Goal: Task Accomplishment & Management: Use online tool/utility

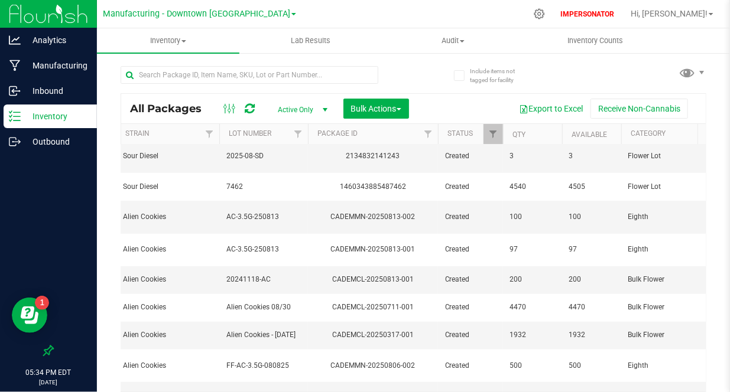
scroll to position [0, 475]
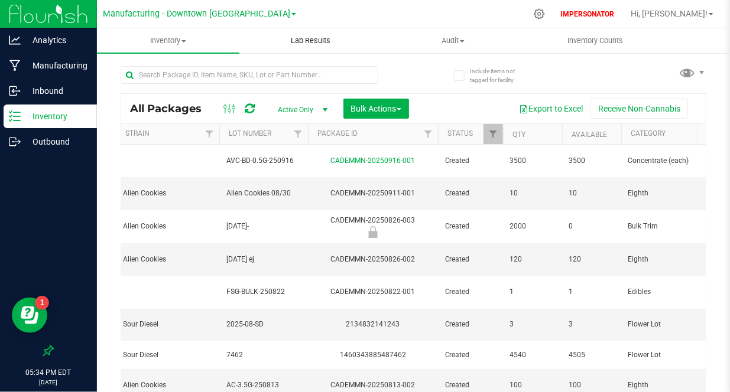
click at [316, 38] on span "Lab Results" at bounding box center [311, 40] width 72 height 11
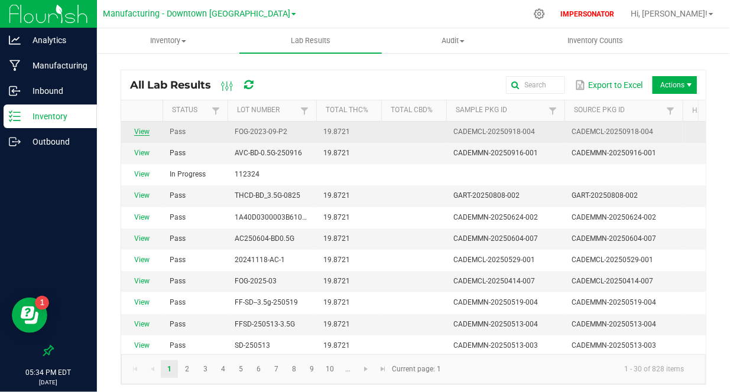
click at [144, 133] on link "View" at bounding box center [141, 132] width 15 height 8
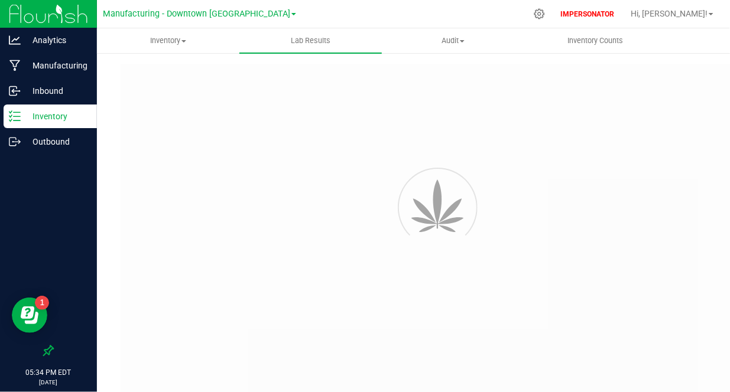
type input "CADEMCL-20250918-004"
type input "32453132523145"
type input "CADEMCL-20250918-004"
type input "[DATE] 3:00 AM"
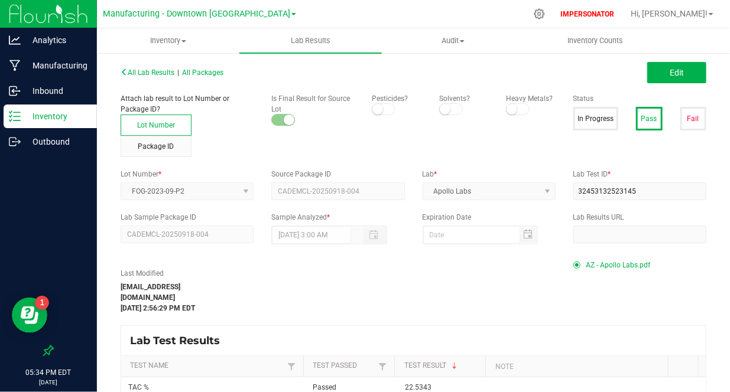
click at [362, 192] on package-auto-complete "CADEMCL-20250918-004" at bounding box center [337, 191] width 133 height 8
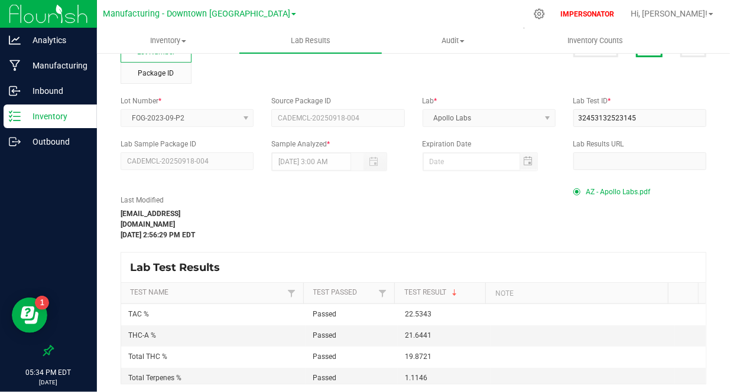
scroll to position [77, 0]
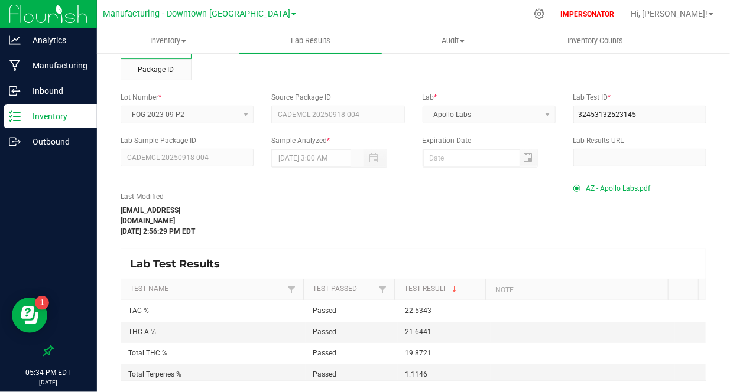
drag, startPoint x: 366, startPoint y: 113, endPoint x: 273, endPoint y: 112, distance: 92.8
click at [273, 112] on package-auto-complete "CADEMCL-20250918-004" at bounding box center [337, 114] width 133 height 8
drag, startPoint x: 273, startPoint y: 112, endPoint x: 395, endPoint y: 112, distance: 122.3
click at [395, 112] on package-auto-complete "CADEMCL-20250918-004" at bounding box center [337, 114] width 133 height 8
drag, startPoint x: 200, startPoint y: 159, endPoint x: 126, endPoint y: 142, distance: 75.7
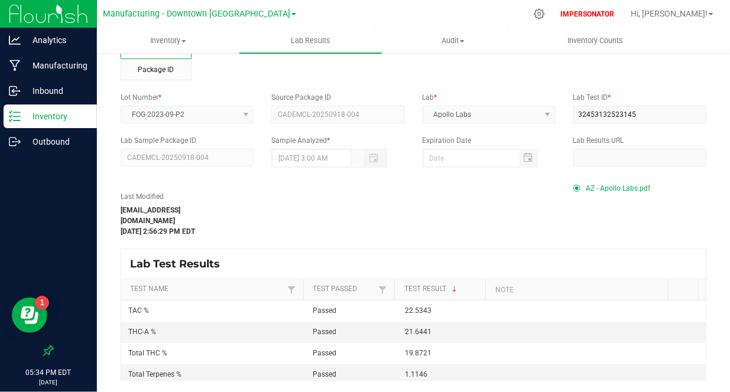
click at [126, 142] on div "Lab Sample Package ID CADEMCL-20250918-004" at bounding box center [187, 150] width 151 height 31
click at [70, 118] on p "Inventory" at bounding box center [56, 116] width 71 height 14
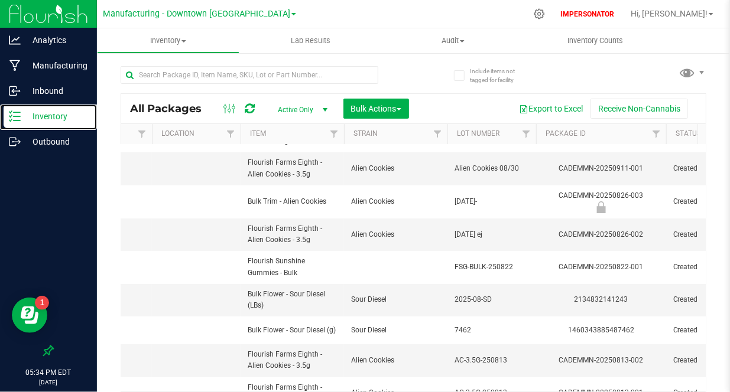
scroll to position [0, 248]
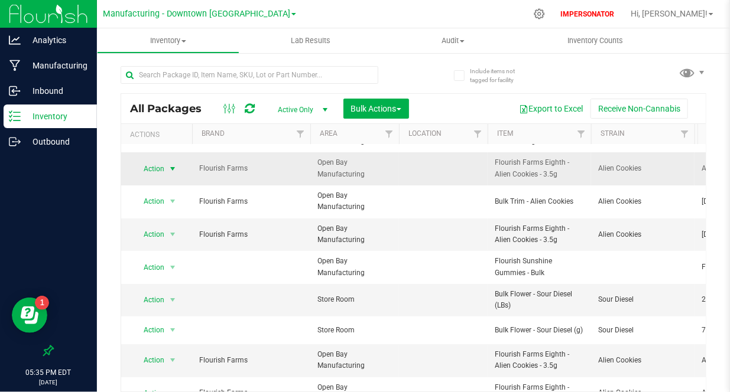
click at [152, 170] on span "Action" at bounding box center [149, 169] width 32 height 17
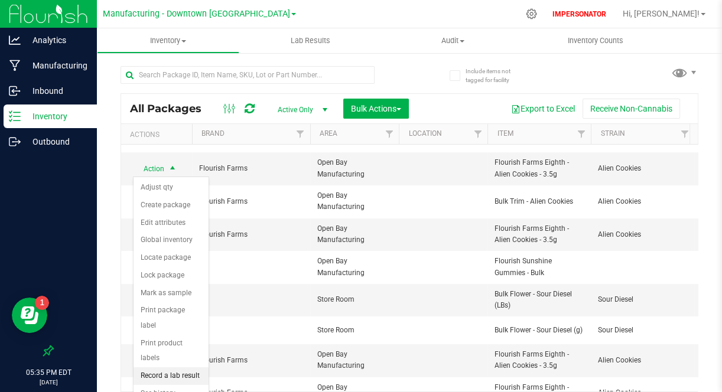
click at [167, 368] on li "Record a lab result" at bounding box center [171, 377] width 75 height 18
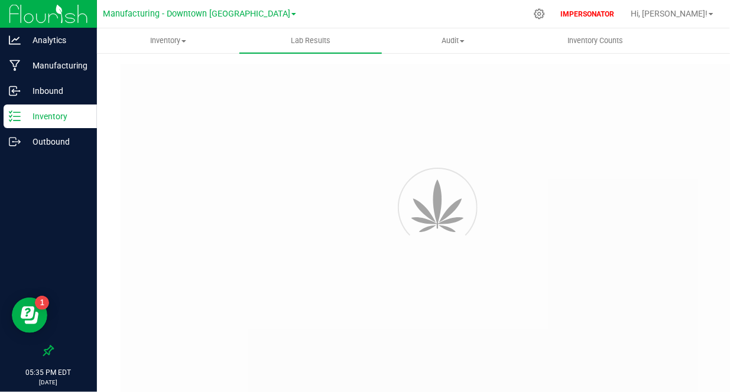
type input "CADEMMN-20250911-001"
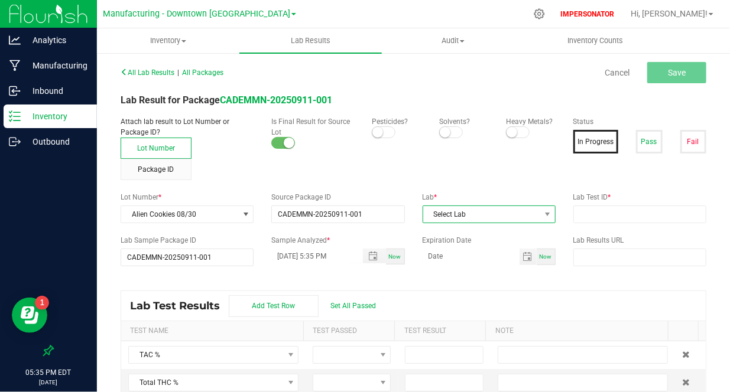
click at [494, 213] on span "Select Lab" at bounding box center [481, 214] width 117 height 17
click at [452, 267] on li "Anresco Laboratories" at bounding box center [484, 265] width 130 height 20
click at [593, 217] on input "text" at bounding box center [639, 215] width 133 height 18
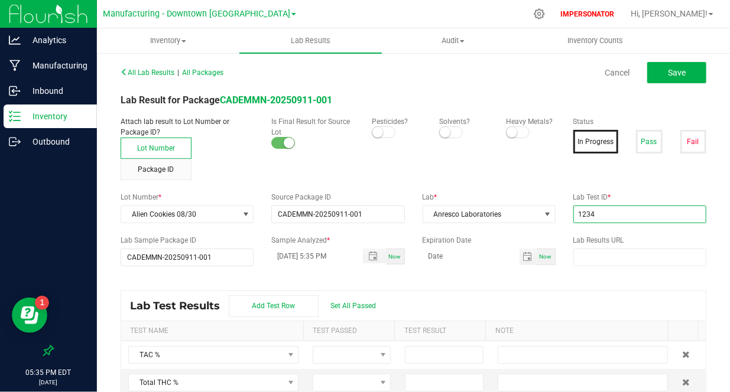
type input "1234"
click at [586, 275] on div "All Lab Results | All Packages Cancel Save Lab Result for Package CADEMMN-20250…" at bounding box center [414, 243] width 586 height 359
click at [665, 80] on button "Save" at bounding box center [676, 72] width 59 height 21
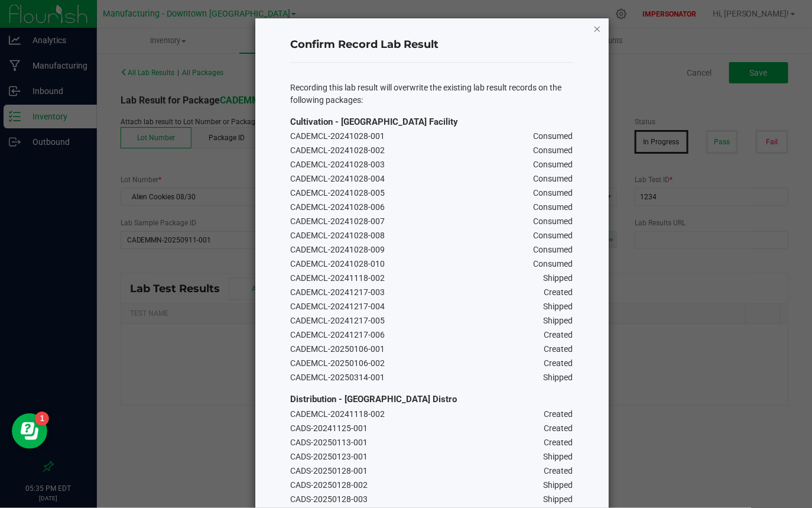
click at [593, 31] on icon "Close" at bounding box center [597, 28] width 8 height 14
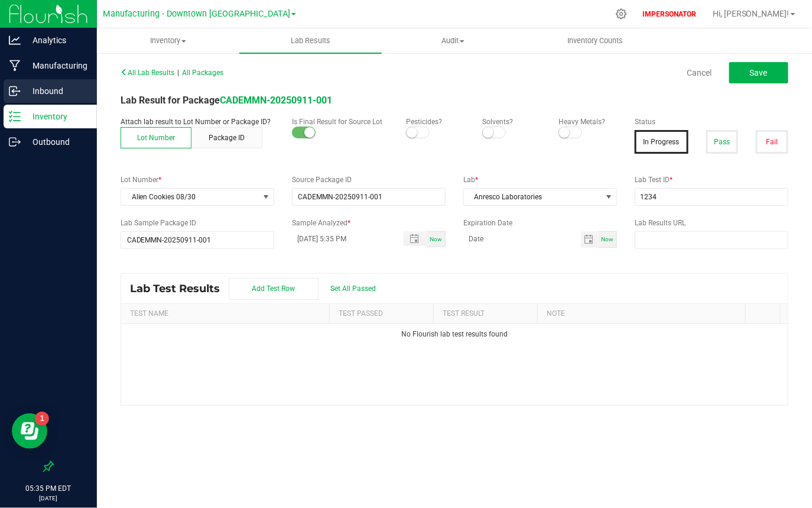
click at [54, 102] on div "Inbound" at bounding box center [50, 91] width 93 height 24
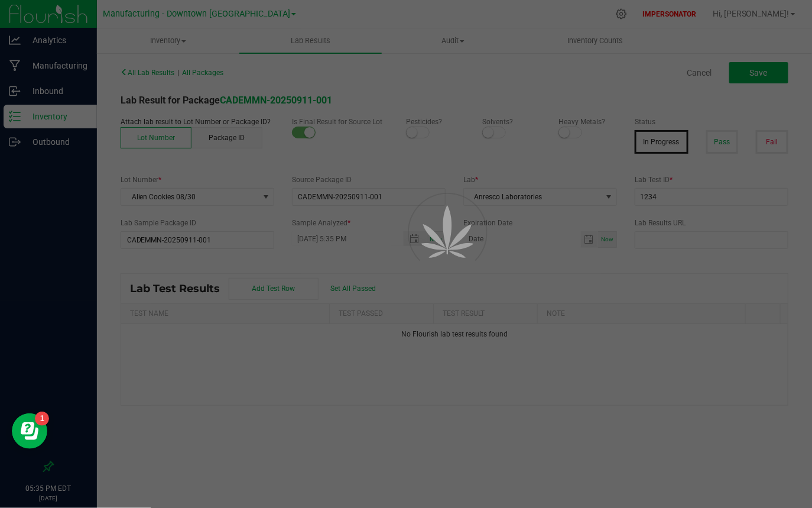
click at [48, 123] on div at bounding box center [406, 254] width 812 height 508
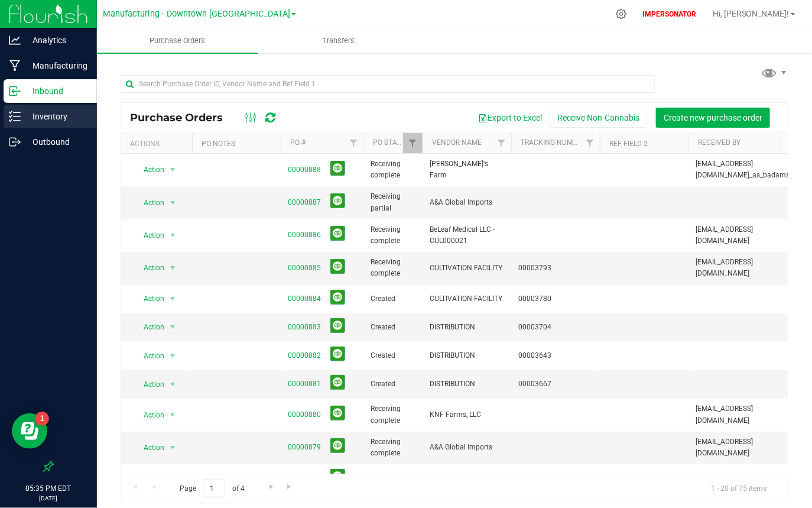
click at [51, 116] on p "Inventory" at bounding box center [56, 116] width 71 height 14
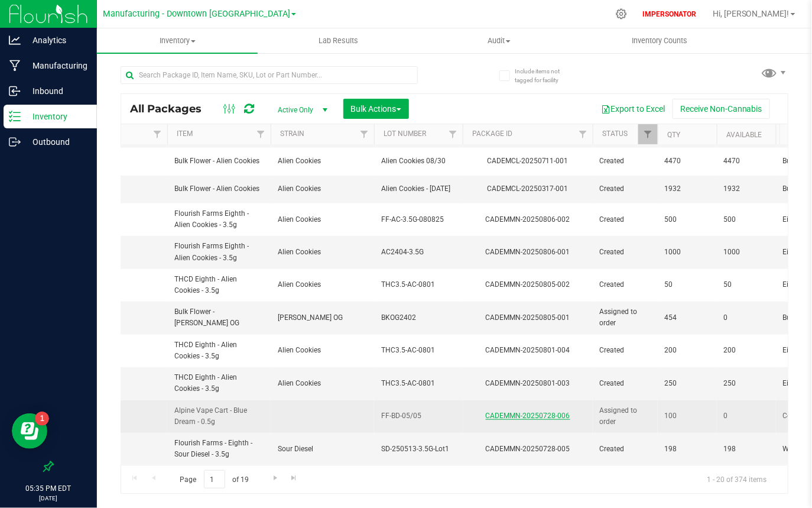
click at [521, 392] on link "CADEMMN-20250728-006" at bounding box center [528, 415] width 85 height 8
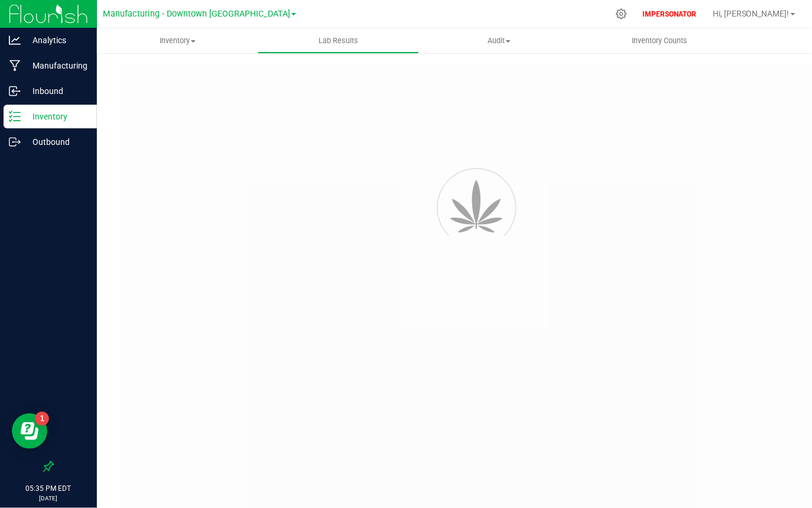
type input "CADEMMN-20240214-004"
type input "2401CBR0118-008"
type input "CADEMMN-20240214-004"
type input "[DATE] 3:00 AM"
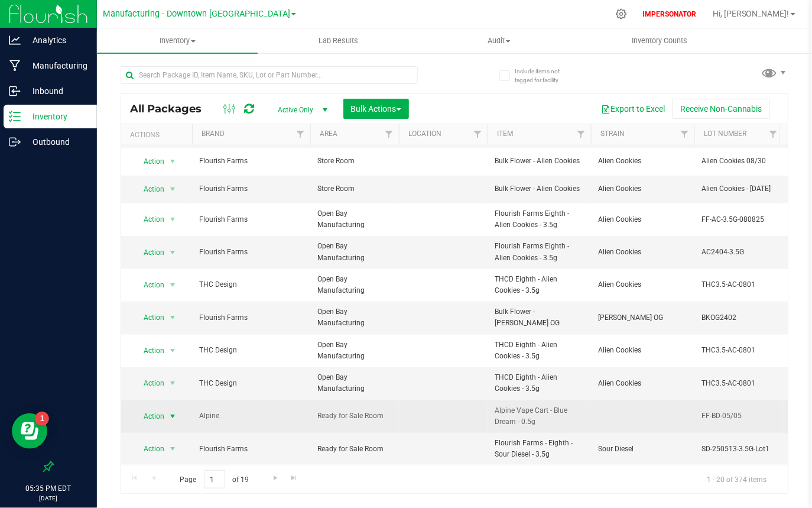
click at [162, 392] on span "Action" at bounding box center [149, 416] width 32 height 17
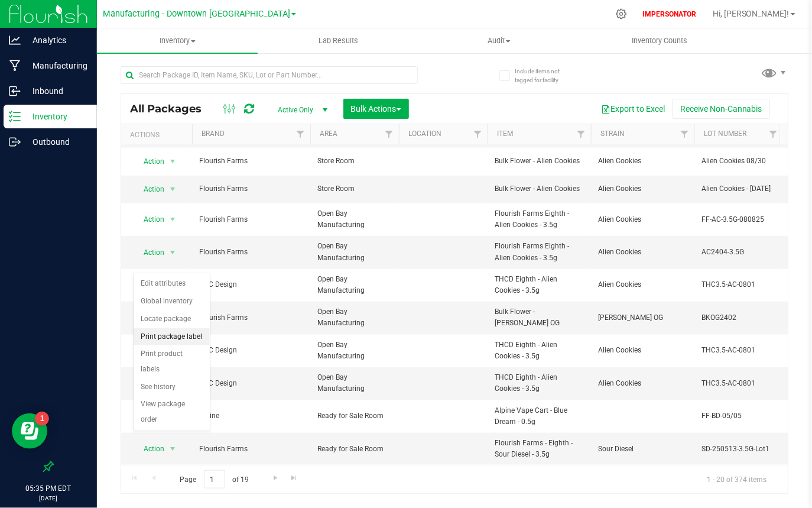
click at [188, 339] on li "Print package label" at bounding box center [172, 337] width 76 height 18
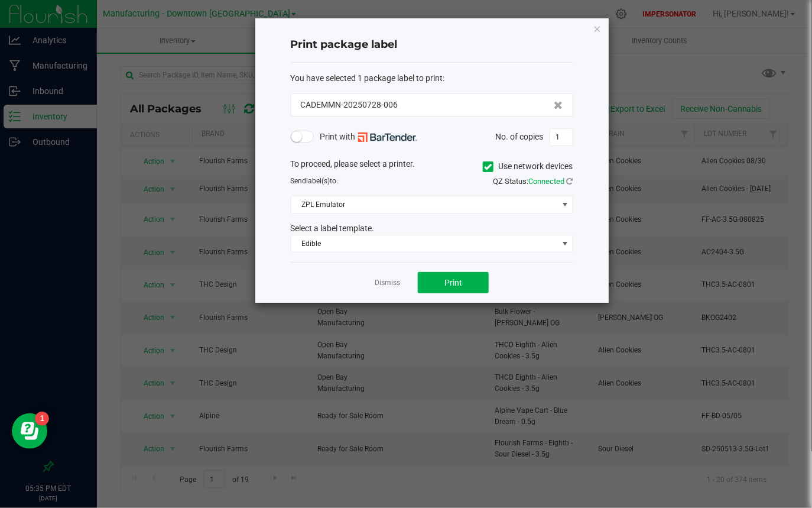
click at [294, 140] on small at bounding box center [296, 136] width 11 height 11
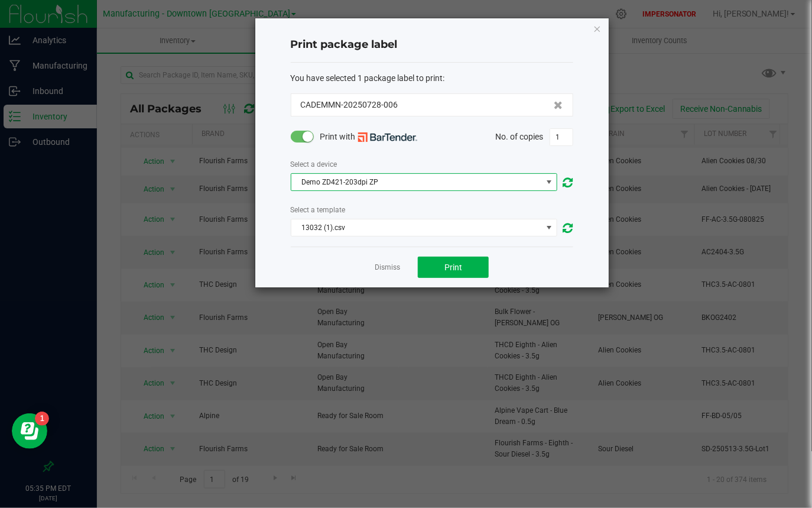
click at [403, 188] on span "Demo ZD421-203dpi ZP" at bounding box center [416, 182] width 251 height 17
click at [346, 239] on li "PDF Printer" at bounding box center [423, 243] width 265 height 20
click at [377, 233] on span "13032 (1).csv" at bounding box center [416, 227] width 251 height 17
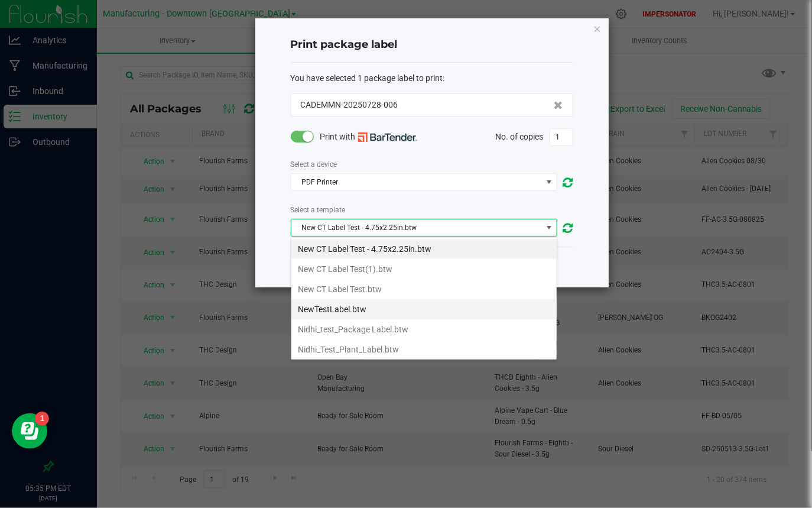
click at [357, 302] on li "NewTestLabel.btw" at bounding box center [423, 309] width 265 height 20
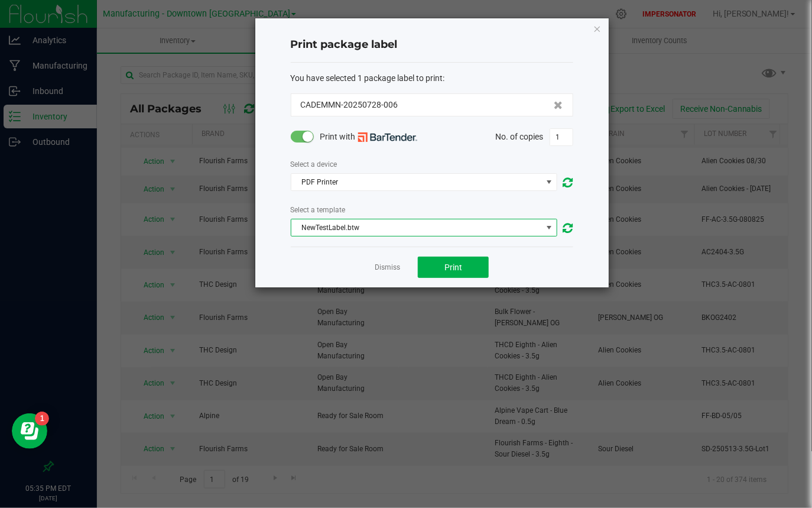
click at [555, 245] on div "You have selected 1 package label to print : CADEMMN-20250728-006 Print with No…" at bounding box center [432, 155] width 283 height 184
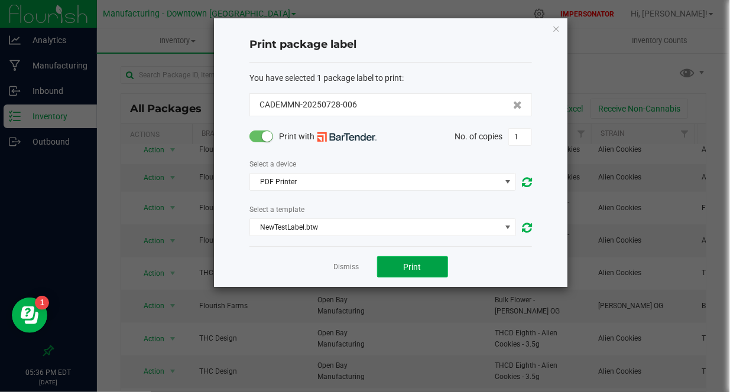
click at [400, 263] on button "Print" at bounding box center [412, 267] width 71 height 21
click at [352, 268] on link "Dismiss" at bounding box center [346, 267] width 25 height 10
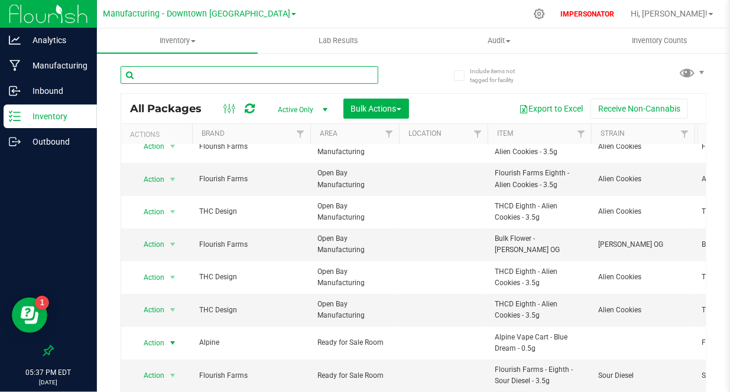
click at [361, 76] on input "text" at bounding box center [250, 75] width 258 height 18
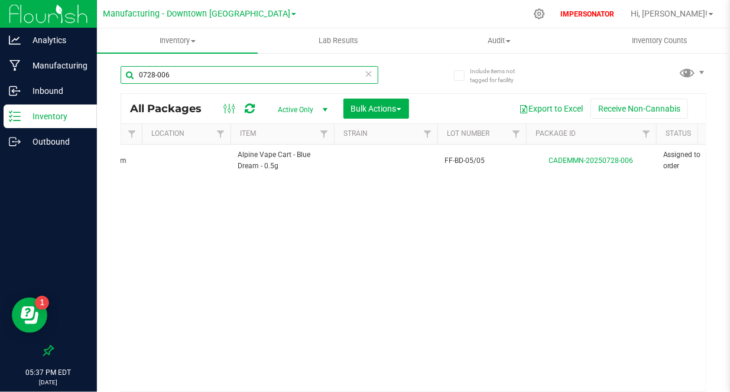
scroll to position [0, 387]
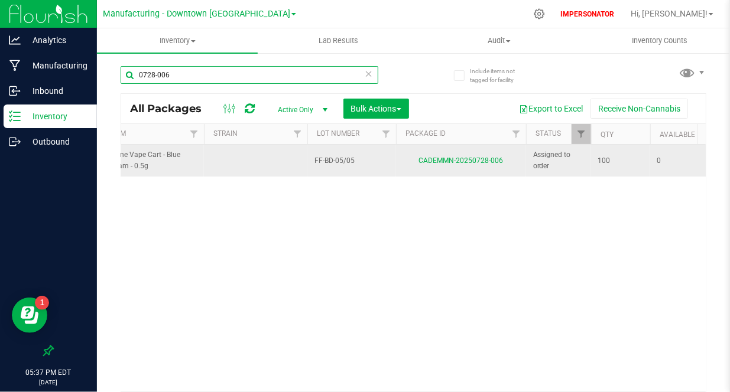
type input "0728-006"
click at [466, 155] on div "CADEMMN-20250728-006" at bounding box center [461, 160] width 134 height 11
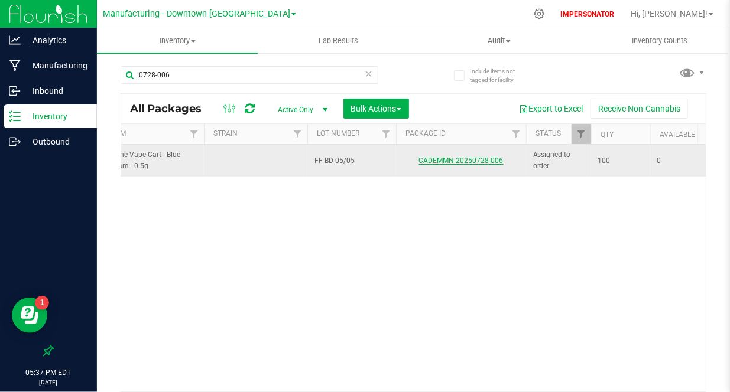
click at [466, 160] on link "CADEMMN-20250728-006" at bounding box center [461, 161] width 85 height 8
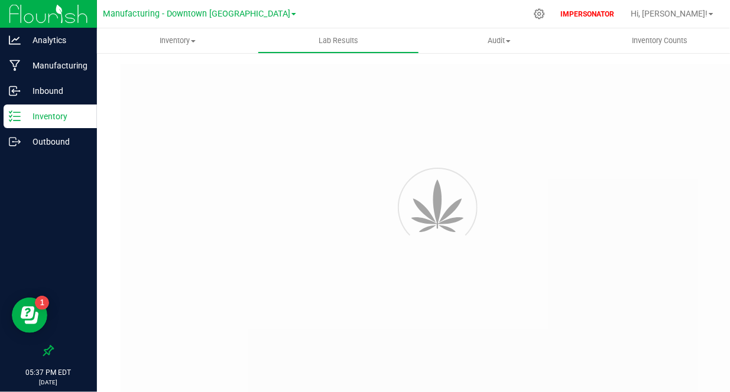
type input "CADEMMN-20240214-004"
type input "2401CBR0118-008"
type input "CADEMMN-20240214-004"
type input "[DATE] 3:00 AM"
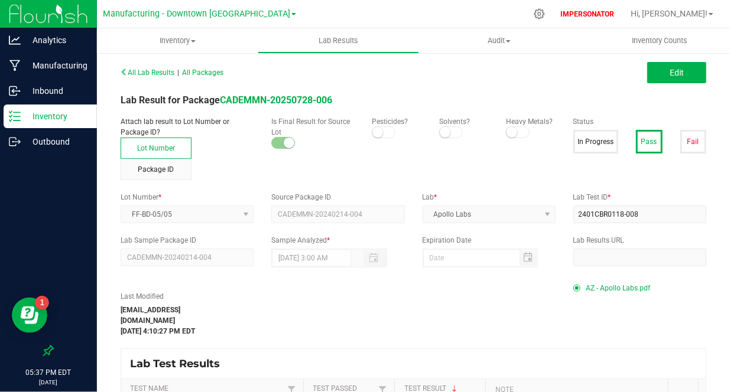
scroll to position [89, 0]
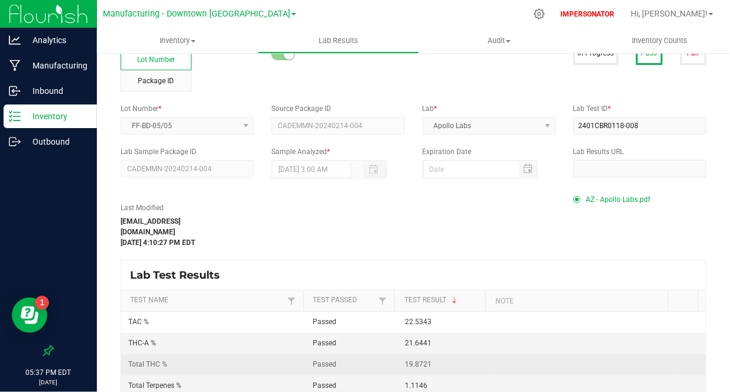
drag, startPoint x: 383, startPoint y: 355, endPoint x: 451, endPoint y: 355, distance: 68.0
click at [452, 355] on tr "Total THC % Passed 19.8721" at bounding box center [413, 365] width 585 height 21
click at [451, 355] on td "19.8721" at bounding box center [444, 365] width 92 height 21
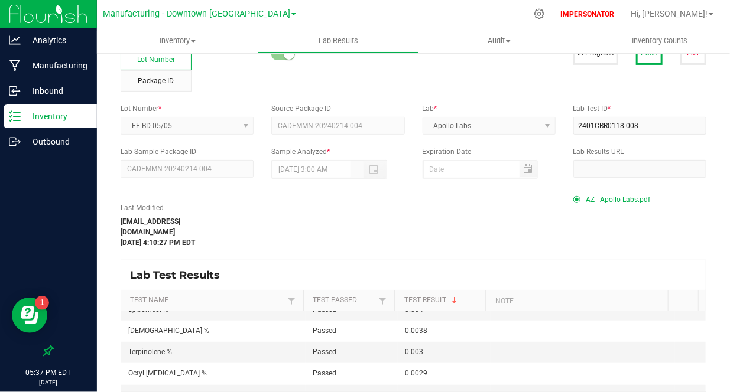
scroll to position [431, 0]
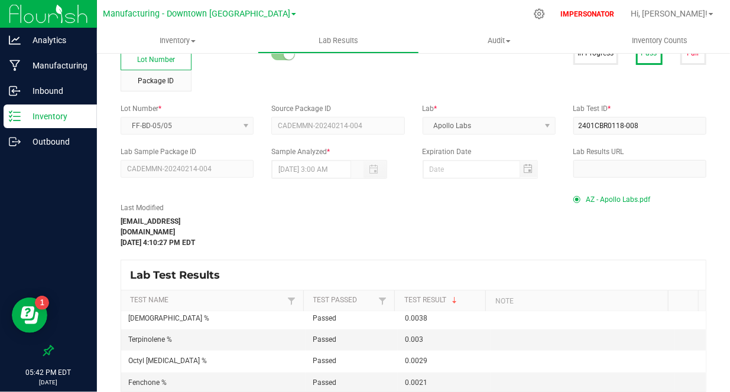
click at [47, 114] on p "Inventory" at bounding box center [56, 116] width 71 height 14
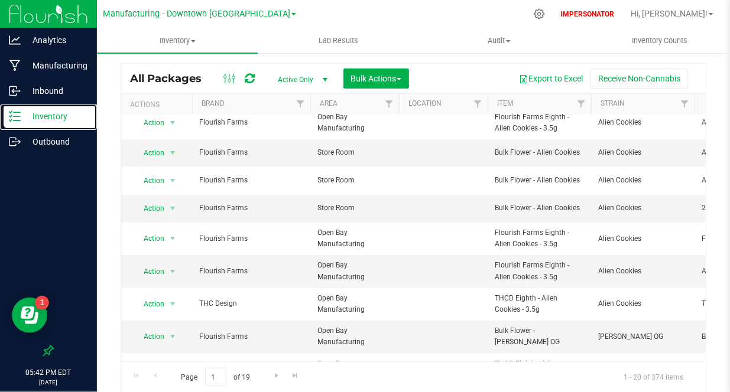
scroll to position [399, 0]
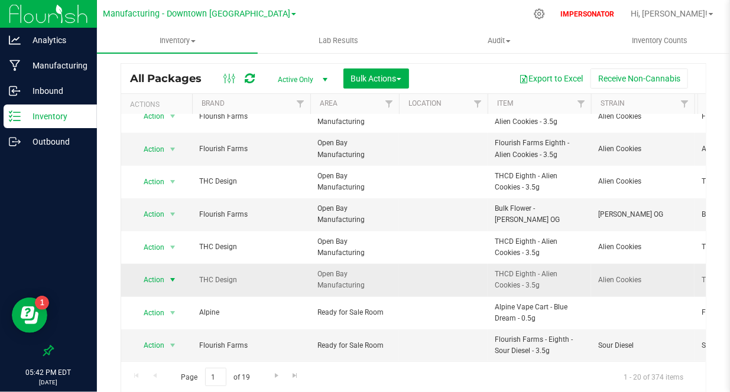
click at [157, 272] on span "Action" at bounding box center [149, 280] width 32 height 17
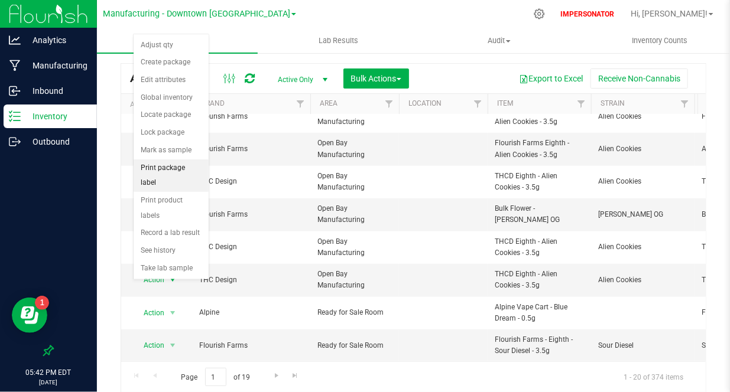
click at [170, 168] on li "Print package label" at bounding box center [171, 176] width 75 height 33
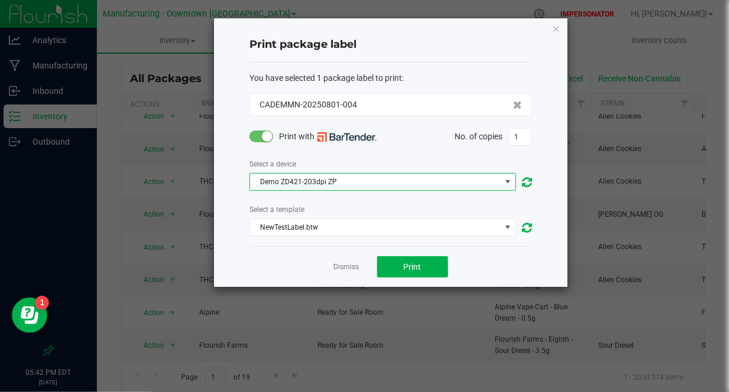
click at [343, 181] on span "Demo ZD421-203dpi ZP" at bounding box center [375, 182] width 251 height 17
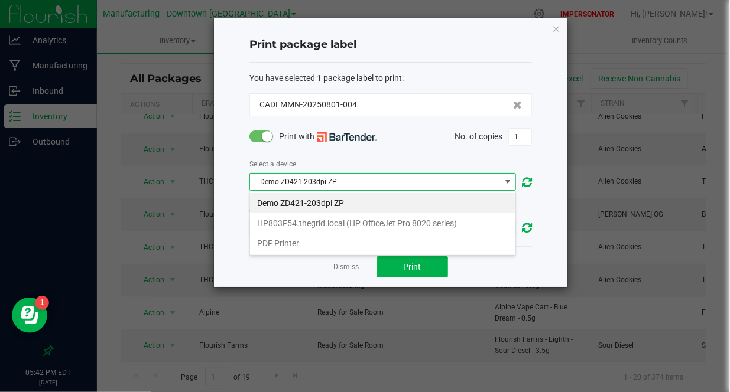
scroll to position [17, 267]
click at [332, 195] on li "Demo ZD421-203dpi ZP" at bounding box center [382, 203] width 265 height 20
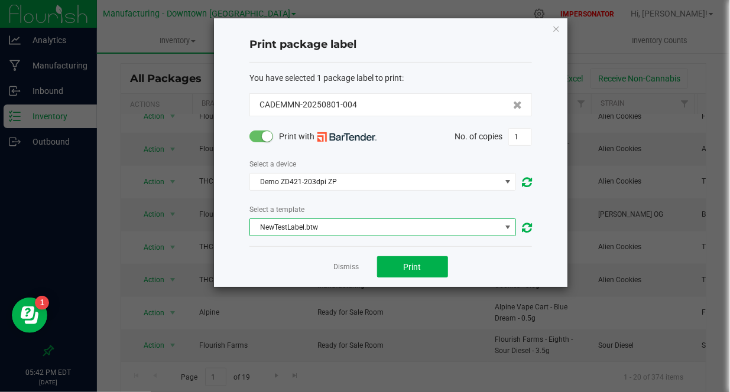
click at [335, 233] on span "NewTestLabel.btw" at bounding box center [375, 227] width 251 height 17
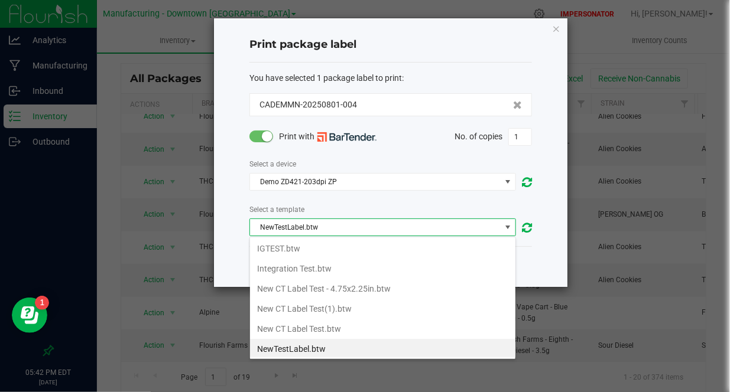
click at [369, 197] on div "Select a device Demo ZD421-203dpi ZP Select a template NewTestLabel.btw" at bounding box center [390, 197] width 283 height 79
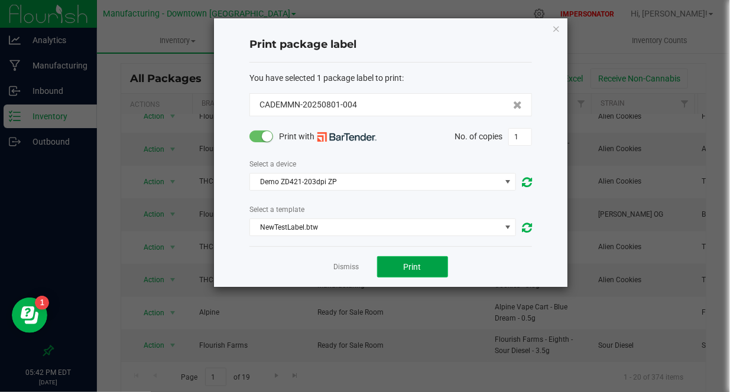
click at [392, 264] on button "Print" at bounding box center [412, 267] width 71 height 21
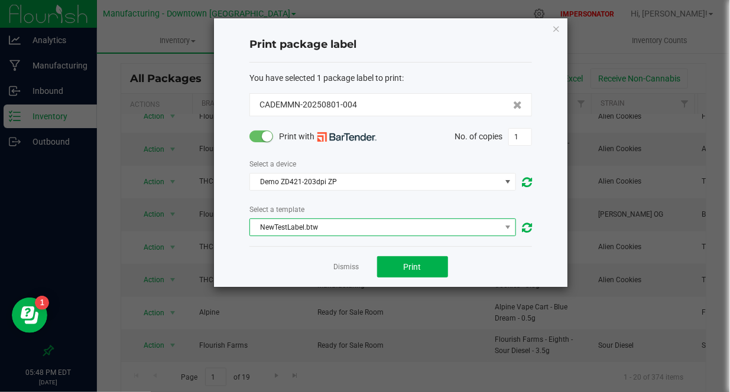
click at [331, 225] on span "NewTestLabel.btw" at bounding box center [375, 227] width 251 height 17
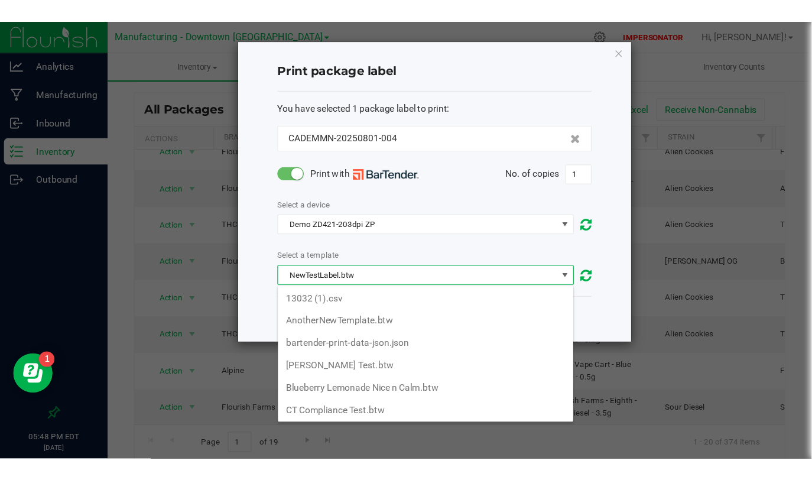
scroll to position [0, 0]
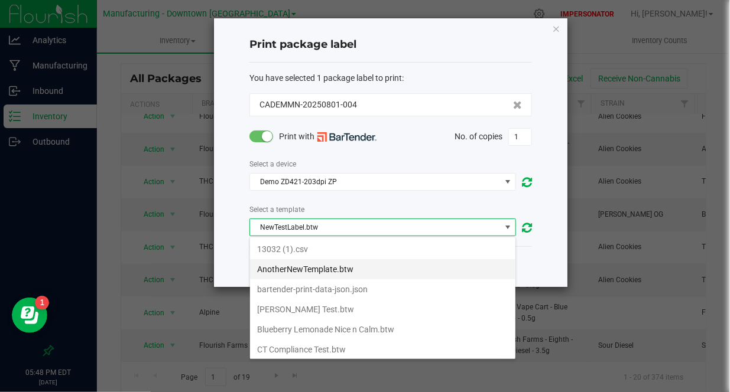
click at [292, 276] on li "AnotherNewTemplate.btw" at bounding box center [382, 269] width 265 height 20
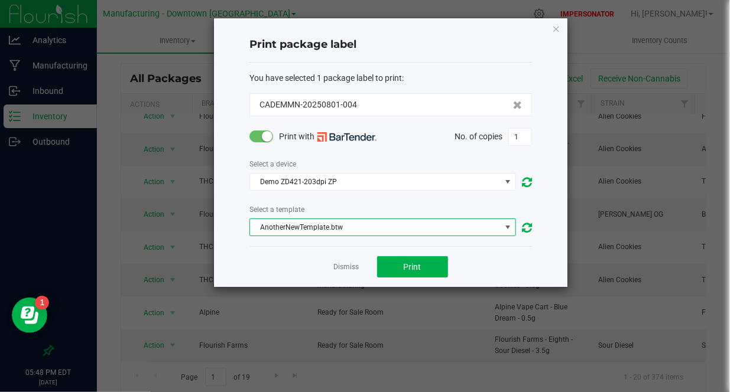
click at [491, 247] on div "Dismiss Print" at bounding box center [390, 266] width 283 height 41
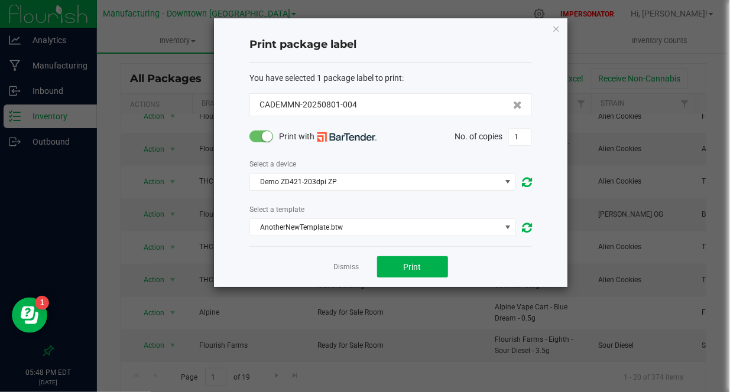
click at [400, 255] on div "Dismiss Print" at bounding box center [390, 266] width 283 height 41
click at [403, 286] on div "Dismiss Print" at bounding box center [390, 266] width 283 height 41
click at [408, 277] on button "Print" at bounding box center [412, 267] width 71 height 21
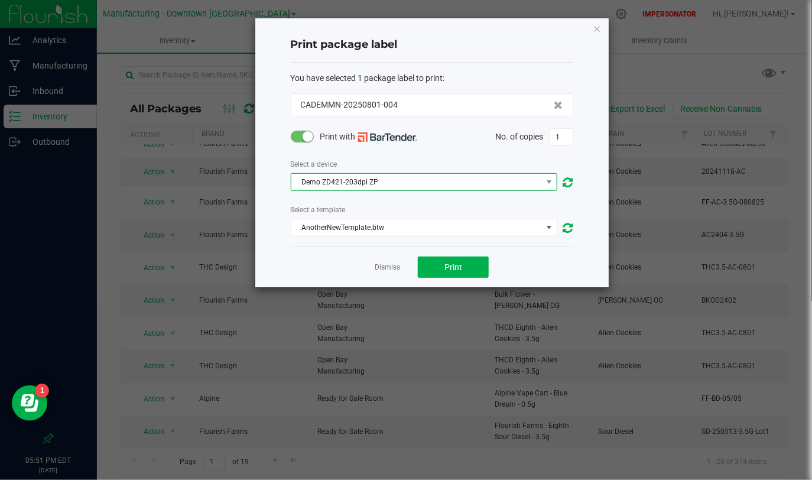
click at [385, 180] on span "Demo ZD421-203dpi ZP" at bounding box center [416, 182] width 251 height 17
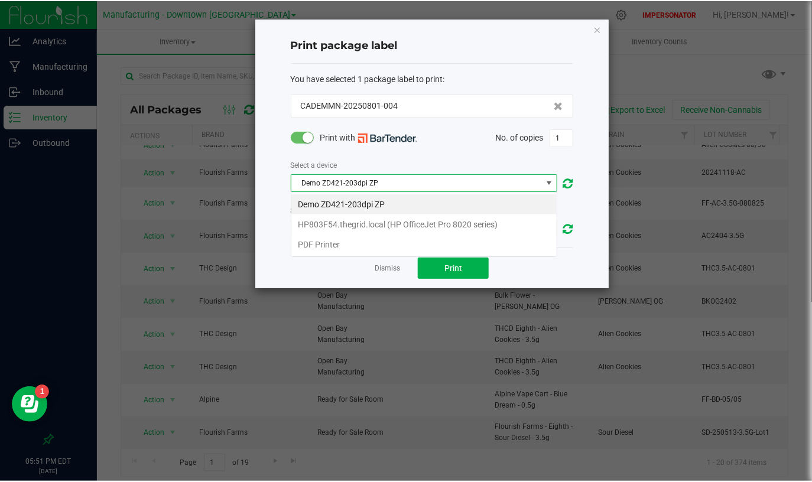
scroll to position [17, 267]
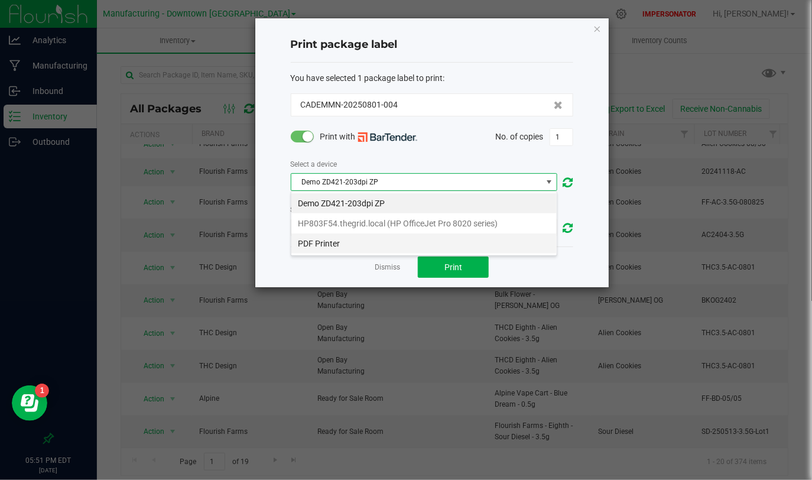
click at [327, 242] on li "PDF Printer" at bounding box center [423, 243] width 265 height 20
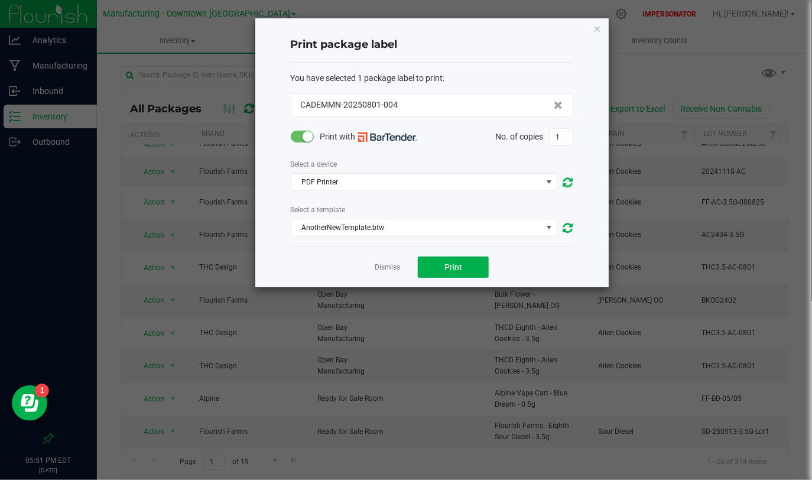
click at [474, 75] on div "You have selected 1 package label to print :" at bounding box center [432, 78] width 283 height 12
click at [449, 275] on button "Print" at bounding box center [453, 267] width 71 height 21
click at [379, 177] on span "PDF Printer" at bounding box center [416, 182] width 251 height 17
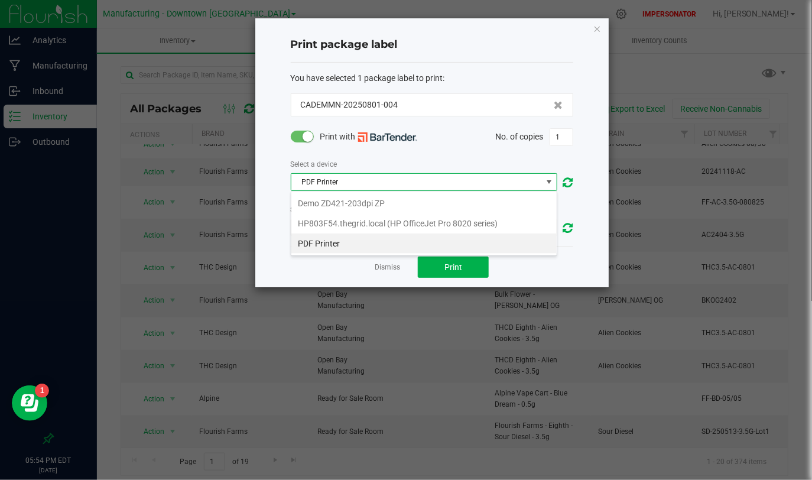
scroll to position [17, 267]
click at [378, 179] on span "PDF Printer" at bounding box center [416, 182] width 251 height 17
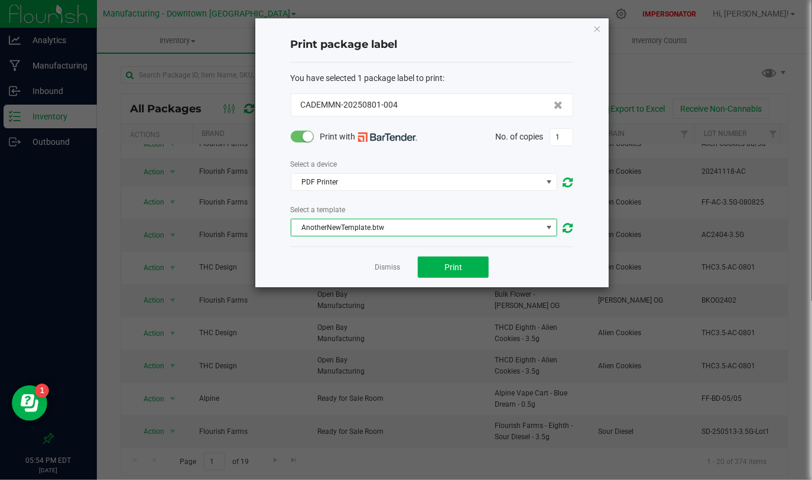
click at [397, 230] on span "AnotherNewTemplate.btw" at bounding box center [416, 227] width 251 height 17
click at [569, 233] on icon at bounding box center [568, 228] width 10 height 12
click at [550, 230] on span at bounding box center [548, 227] width 9 height 9
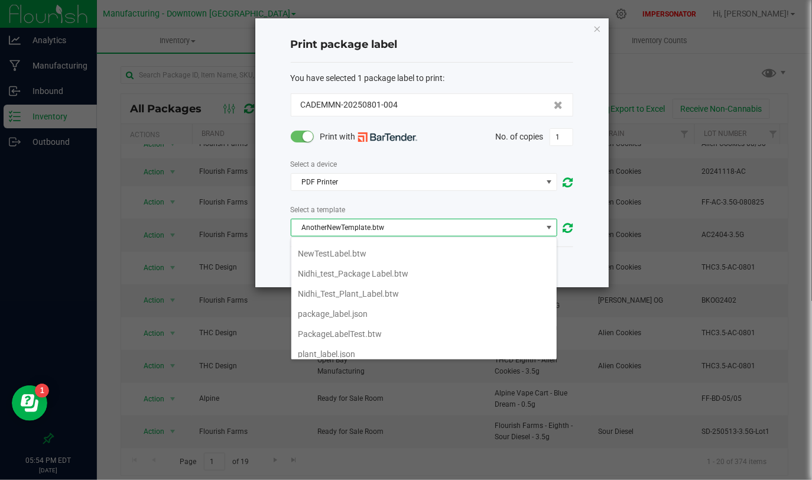
scroll to position [366, 0]
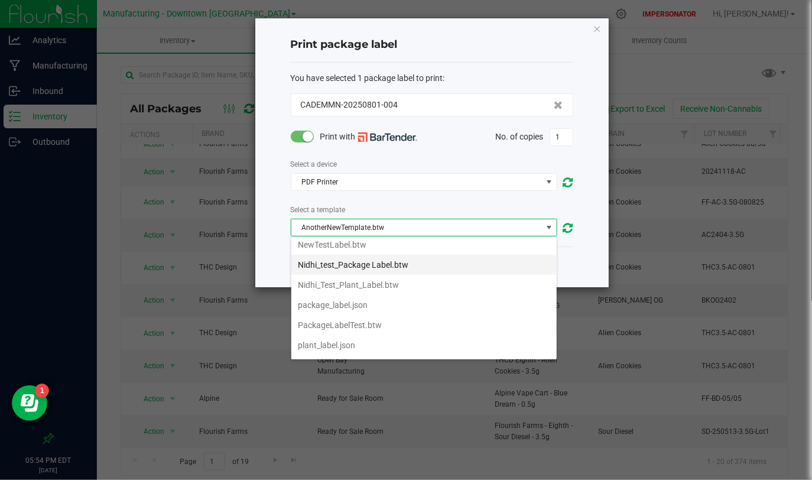
click at [367, 267] on Label\ "Nidhi_test_Package Label.btw" at bounding box center [423, 265] width 265 height 20
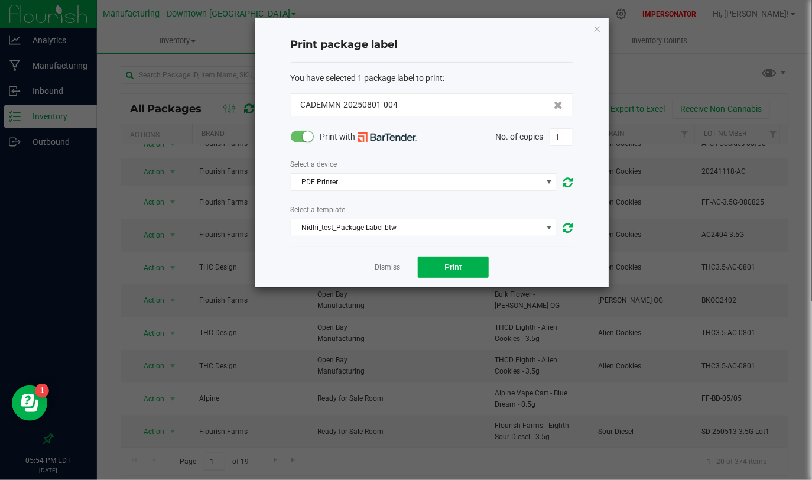
click at [518, 273] on div "Dismiss Print" at bounding box center [432, 266] width 283 height 41
click at [463, 263] on button "Print" at bounding box center [453, 267] width 71 height 21
click at [393, 271] on link "Dismiss" at bounding box center [387, 267] width 25 height 10
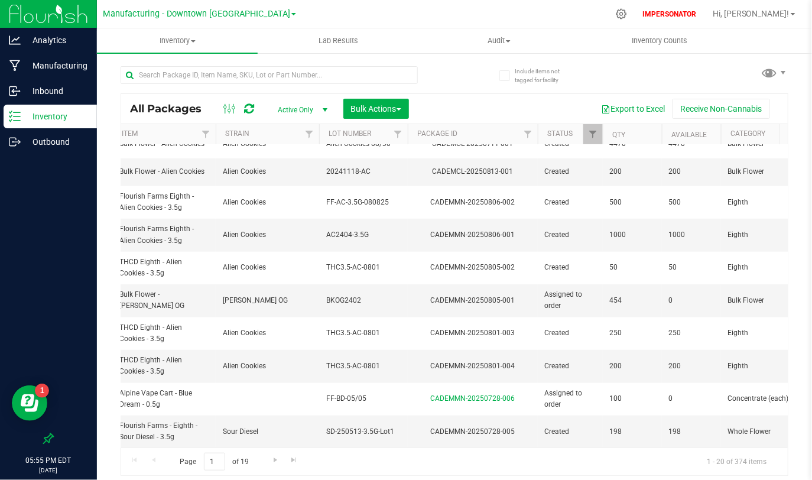
scroll to position [0, 382]
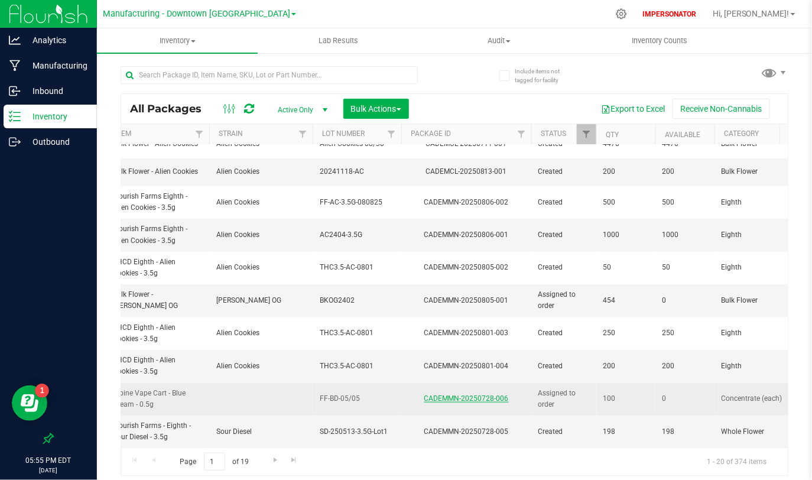
click at [467, 392] on link "CADEMMN-20250728-006" at bounding box center [466, 398] width 85 height 8
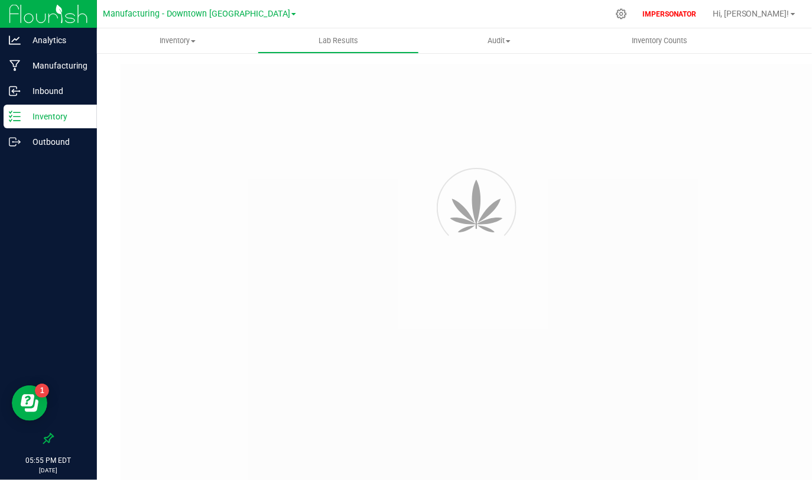
type input "CADEMMN-20240214-004"
type input "2401CBR0118-008"
type input "CADEMMN-20240214-004"
type input "[DATE] 3:00 AM"
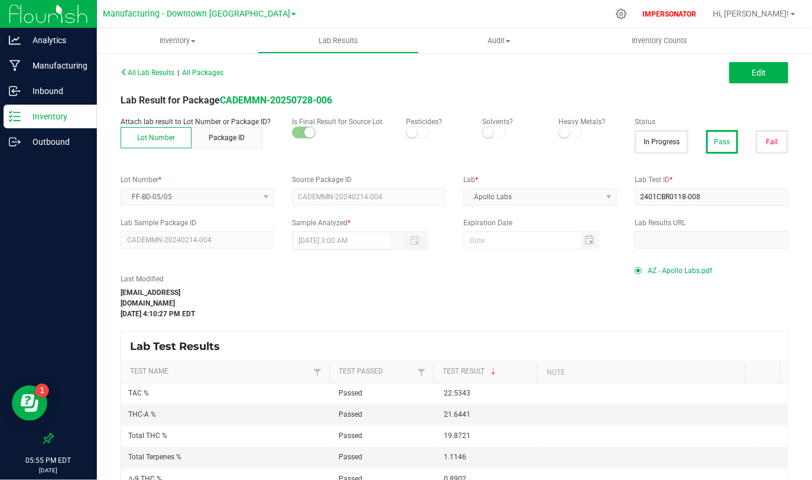
click at [56, 118] on p "Inventory" at bounding box center [56, 116] width 71 height 14
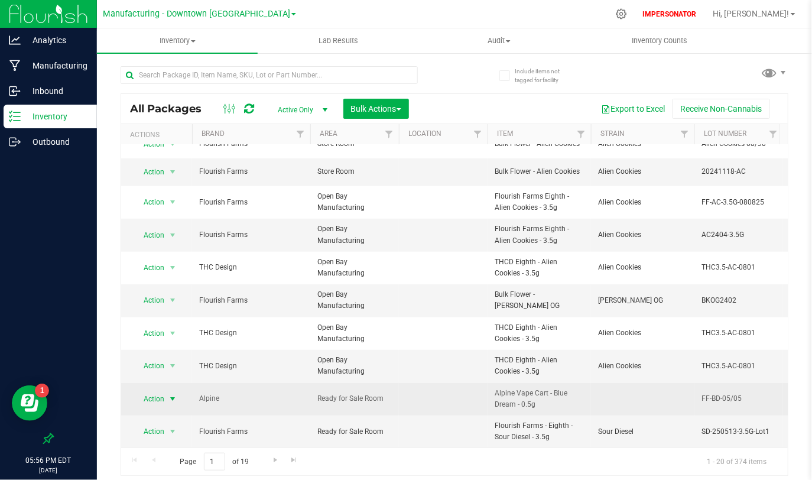
click at [163, 392] on span "Action" at bounding box center [149, 399] width 32 height 17
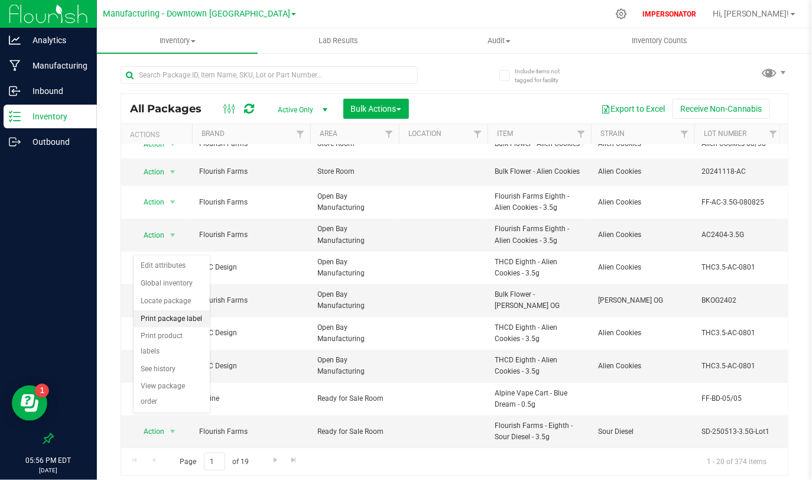
click at [177, 317] on li "Print package label" at bounding box center [172, 319] width 76 height 18
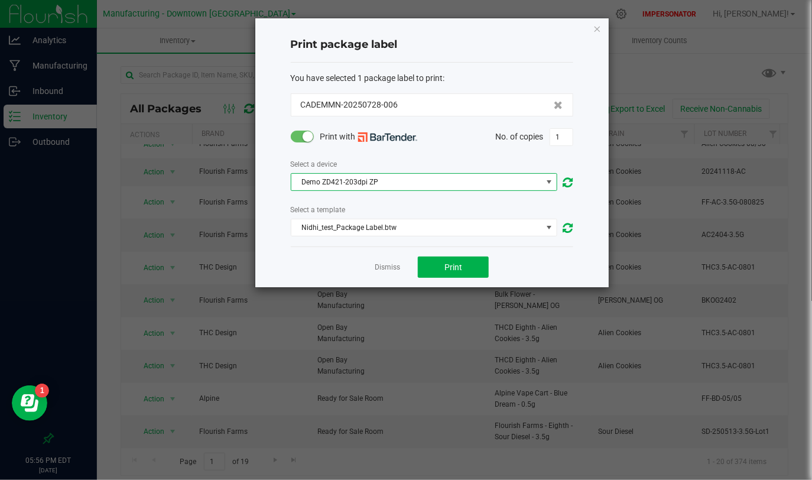
click at [410, 181] on span "Demo ZD421-203dpi ZP" at bounding box center [416, 182] width 251 height 17
click at [358, 247] on li "PDF Printer" at bounding box center [423, 243] width 265 height 20
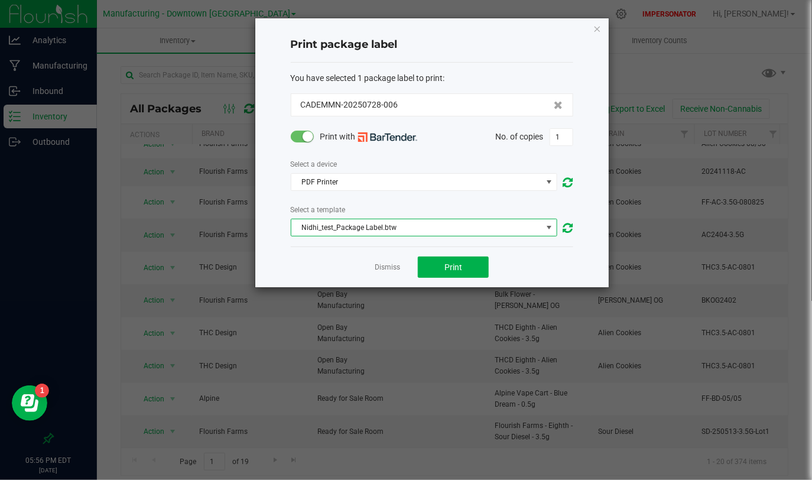
click at [407, 230] on span "Nidhi_test_Package Label.btw" at bounding box center [416, 227] width 251 height 17
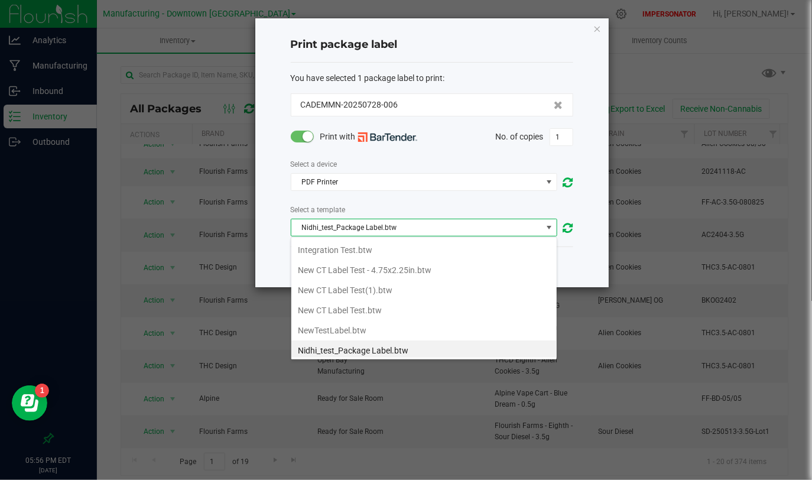
click at [407, 230] on span "Nidhi_test_Package Label.btw" at bounding box center [416, 227] width 251 height 17
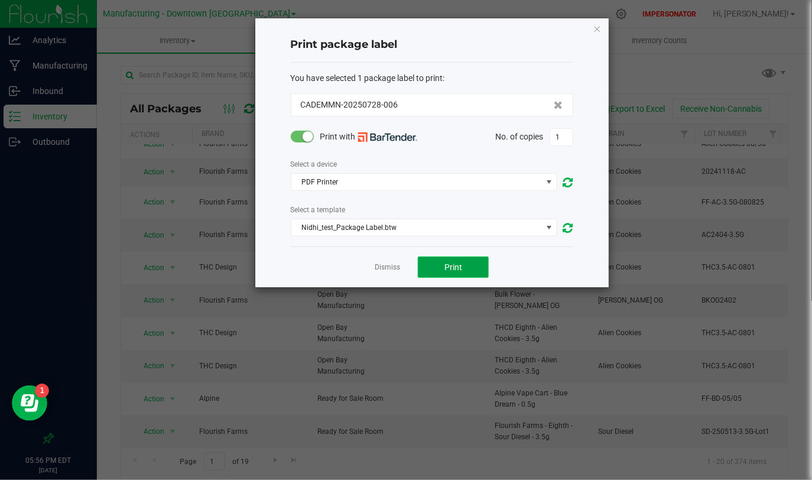
click at [426, 267] on button "Print" at bounding box center [453, 267] width 71 height 21
drag, startPoint x: 792, startPoint y: 13, endPoint x: 754, endPoint y: 17, distance: 38.6
click at [729, 17] on ngb-modal-window "Print package label You have selected 1 package label to print : CADEMMN-202507…" at bounding box center [410, 240] width 821 height 480
click at [392, 268] on link "Dismiss" at bounding box center [387, 267] width 25 height 10
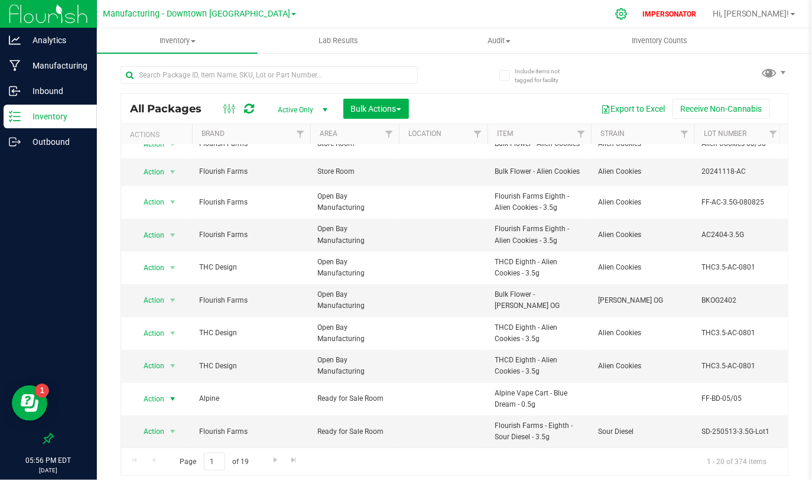
click at [627, 15] on icon at bounding box center [621, 13] width 11 height 11
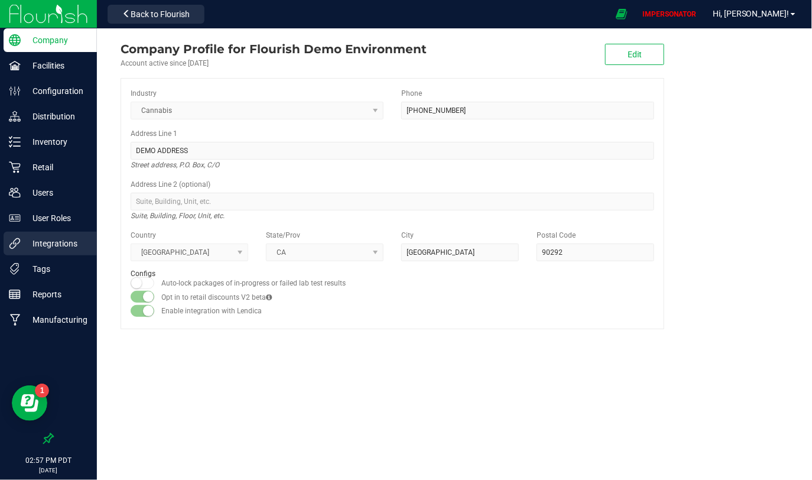
click at [50, 249] on p "Integrations" at bounding box center [56, 243] width 71 height 14
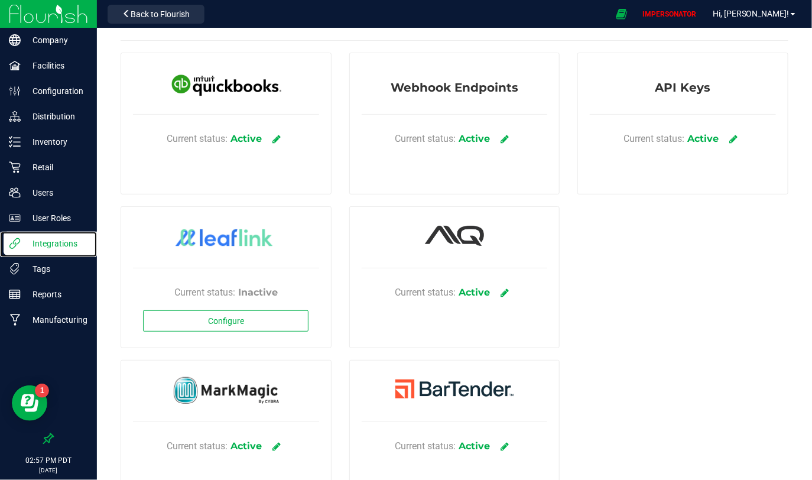
scroll to position [71, 0]
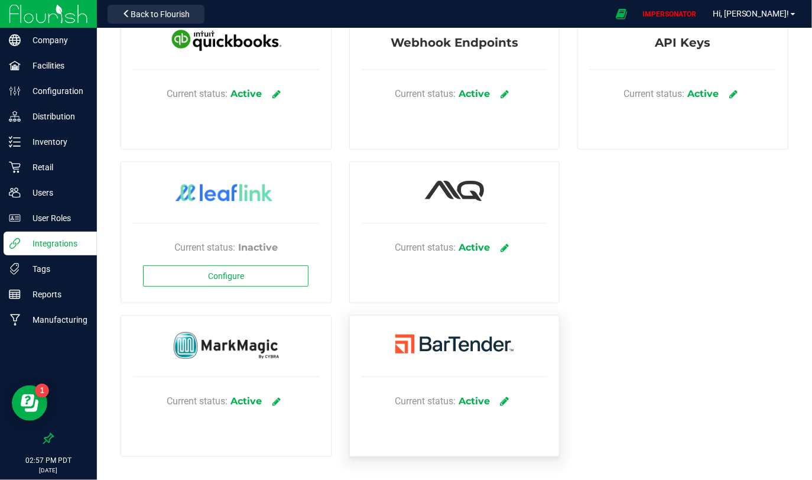
click at [503, 392] on icon at bounding box center [505, 401] width 9 height 11
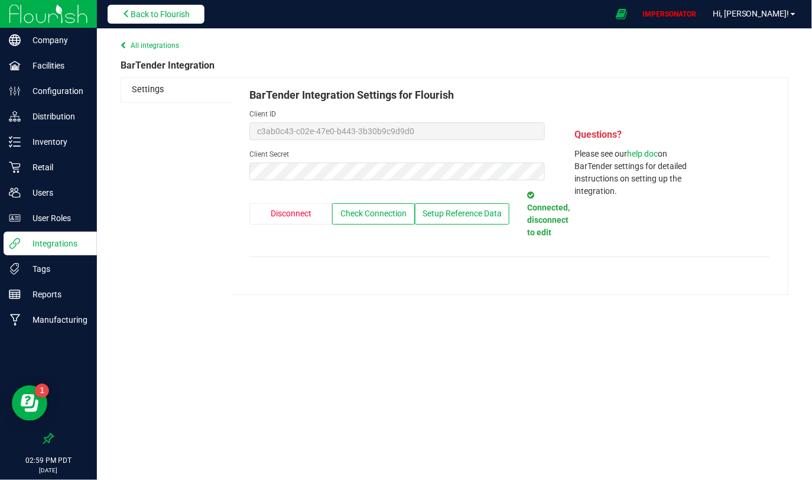
click at [170, 21] on button "Back to Flourish" at bounding box center [156, 14] width 97 height 19
